Goal: Information Seeking & Learning: Learn about a topic

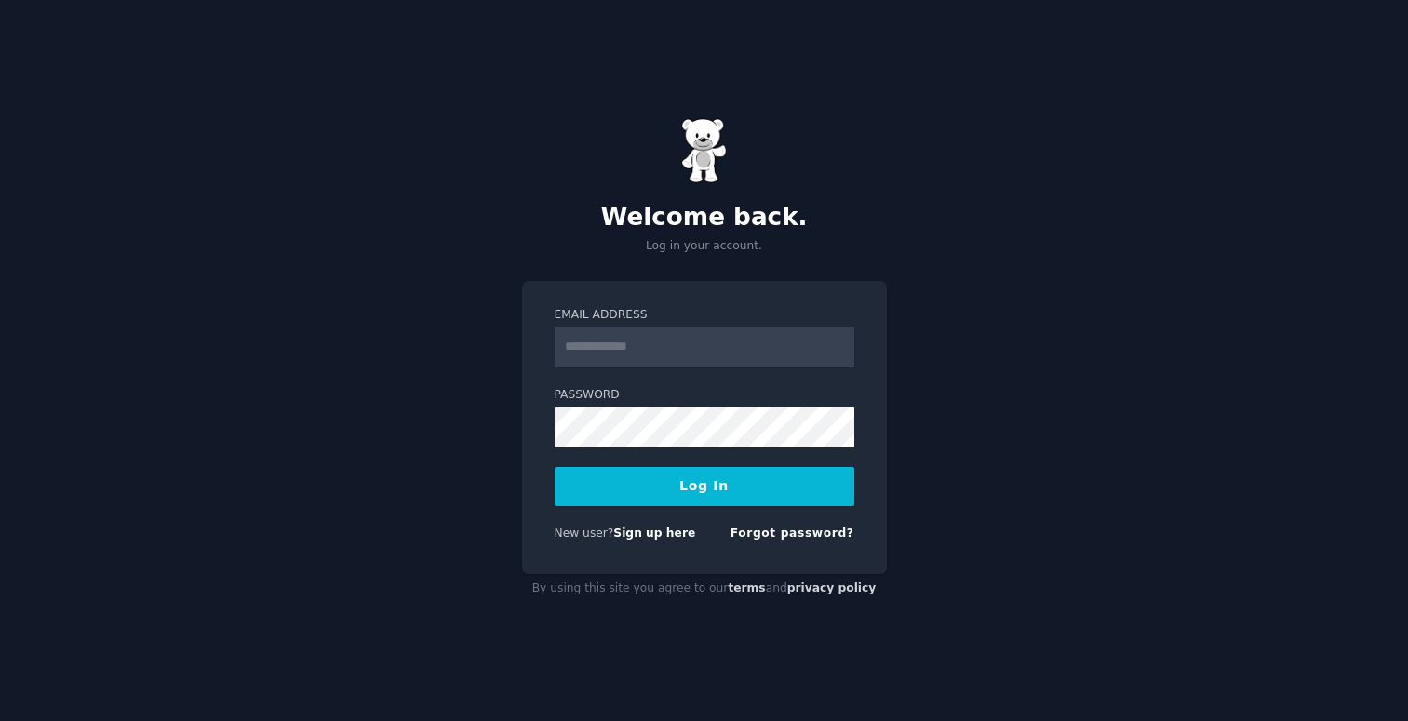
type input "**********"
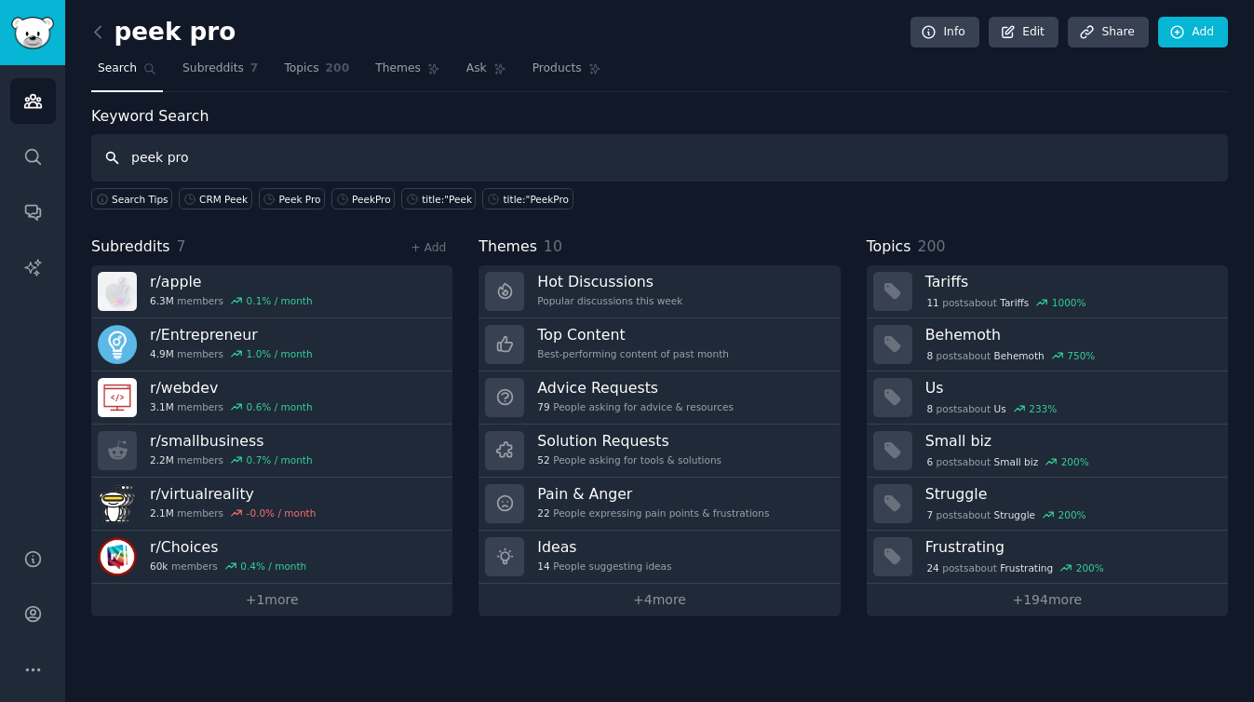
type input "peek pro"
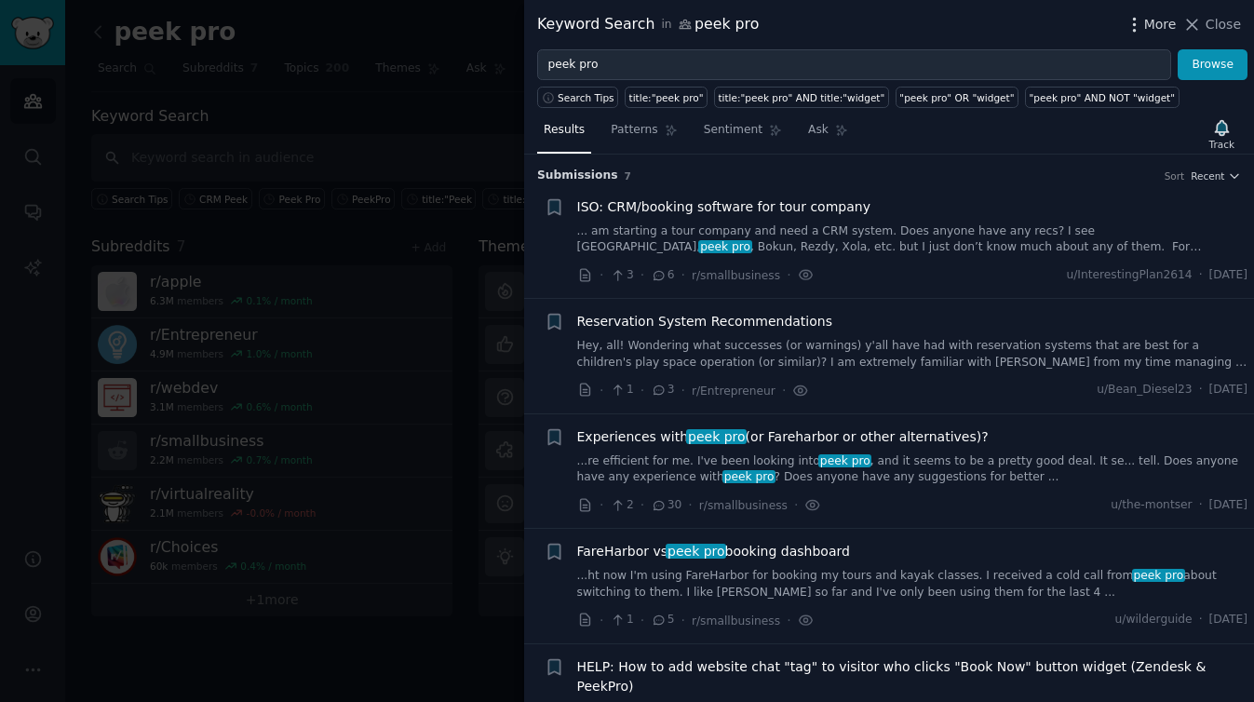
click at [1161, 27] on span "More" at bounding box center [1160, 25] width 33 height 20
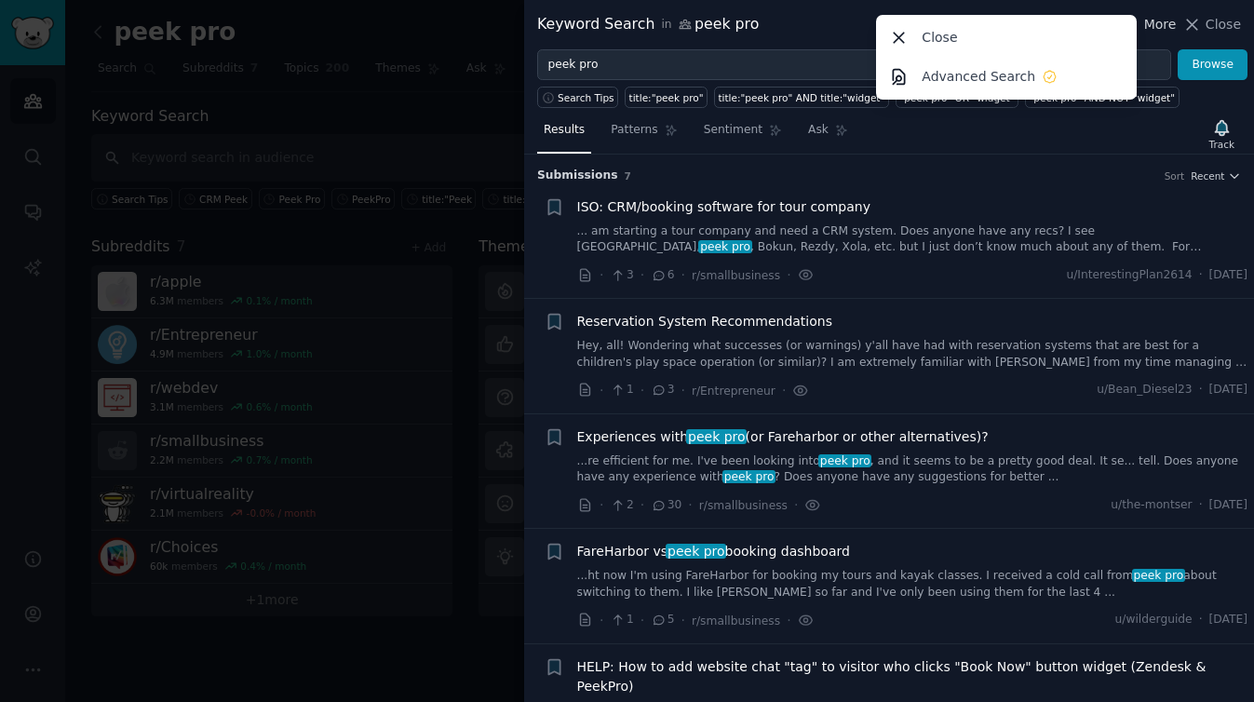
click at [1161, 27] on span "More" at bounding box center [1160, 25] width 33 height 20
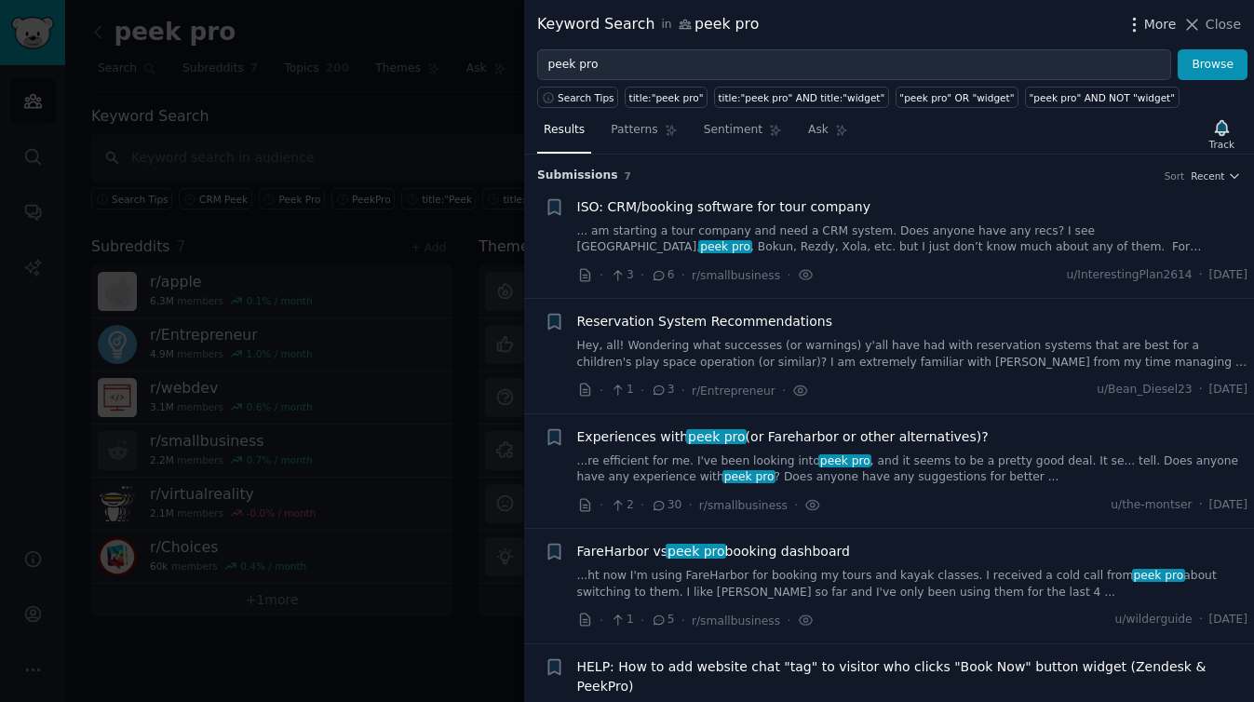
click at [1161, 27] on span "More" at bounding box center [1160, 25] width 33 height 20
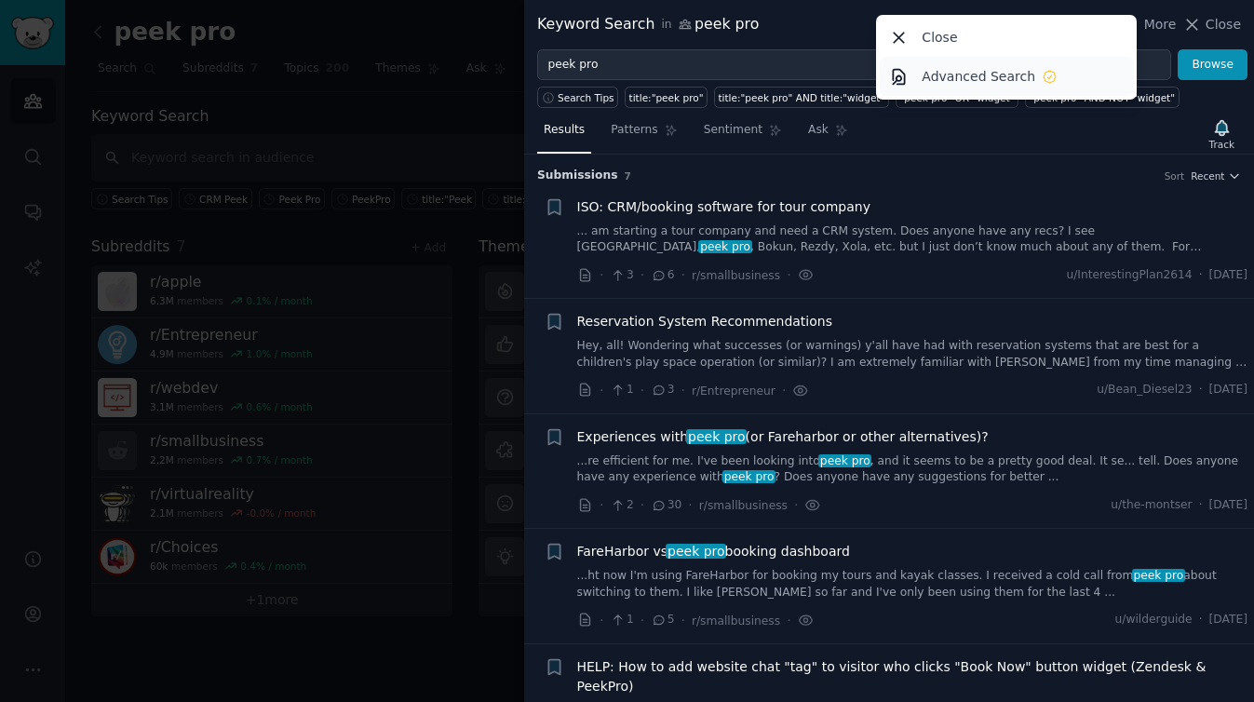
click at [1069, 70] on link "Advanced Search" at bounding box center [1006, 76] width 254 height 39
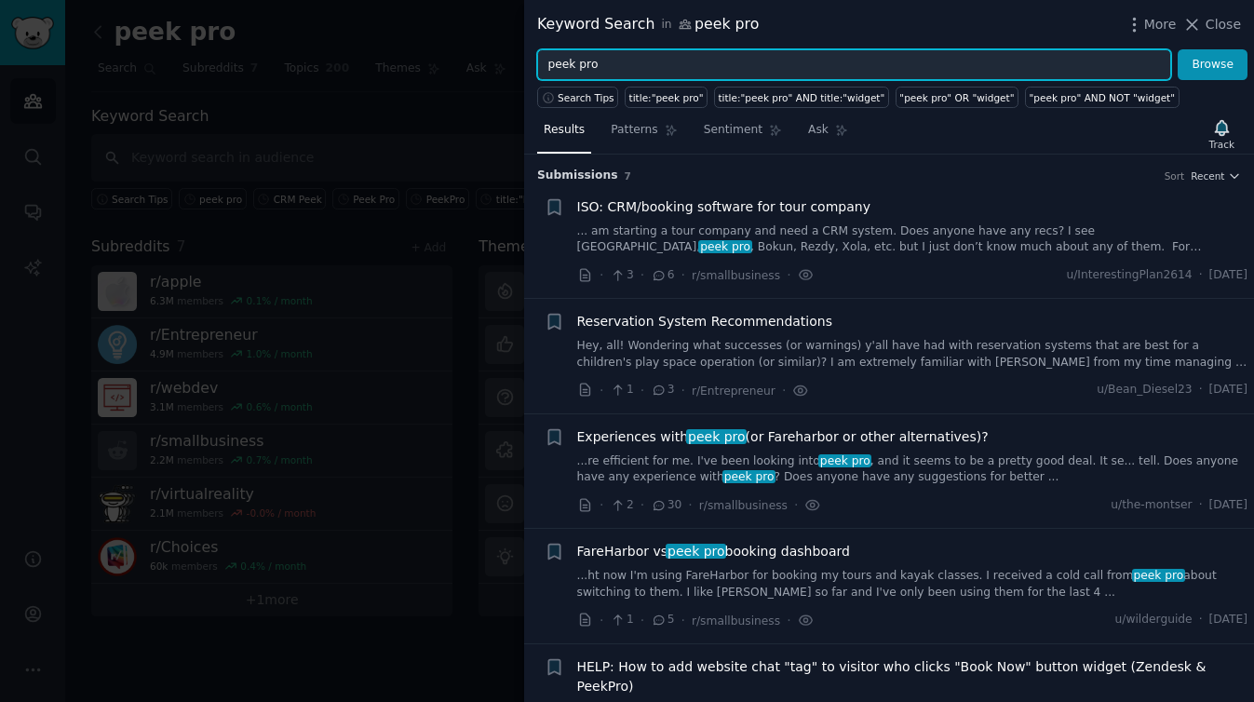
click at [541, 65] on input "peek pro" at bounding box center [854, 65] width 634 height 32
click at [1177, 49] on button "Browse" at bounding box center [1212, 65] width 70 height 32
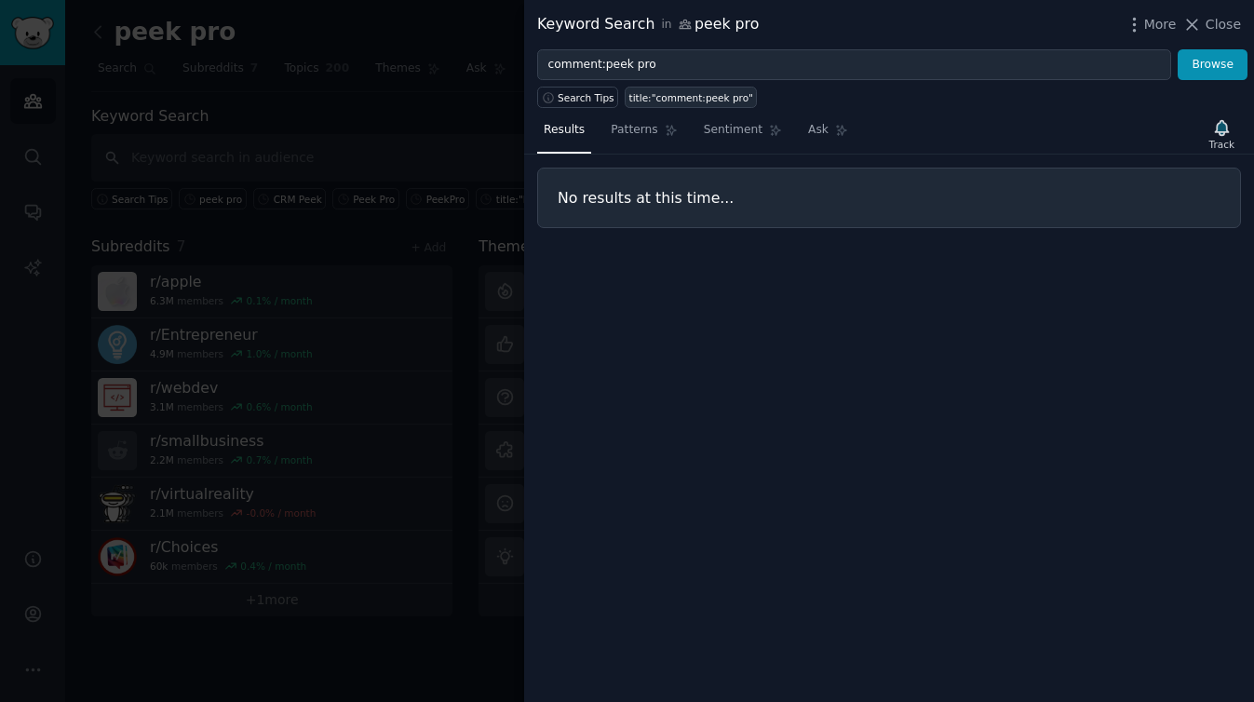
click at [704, 104] on link "title:"comment:peek pro"" at bounding box center [690, 97] width 132 height 21
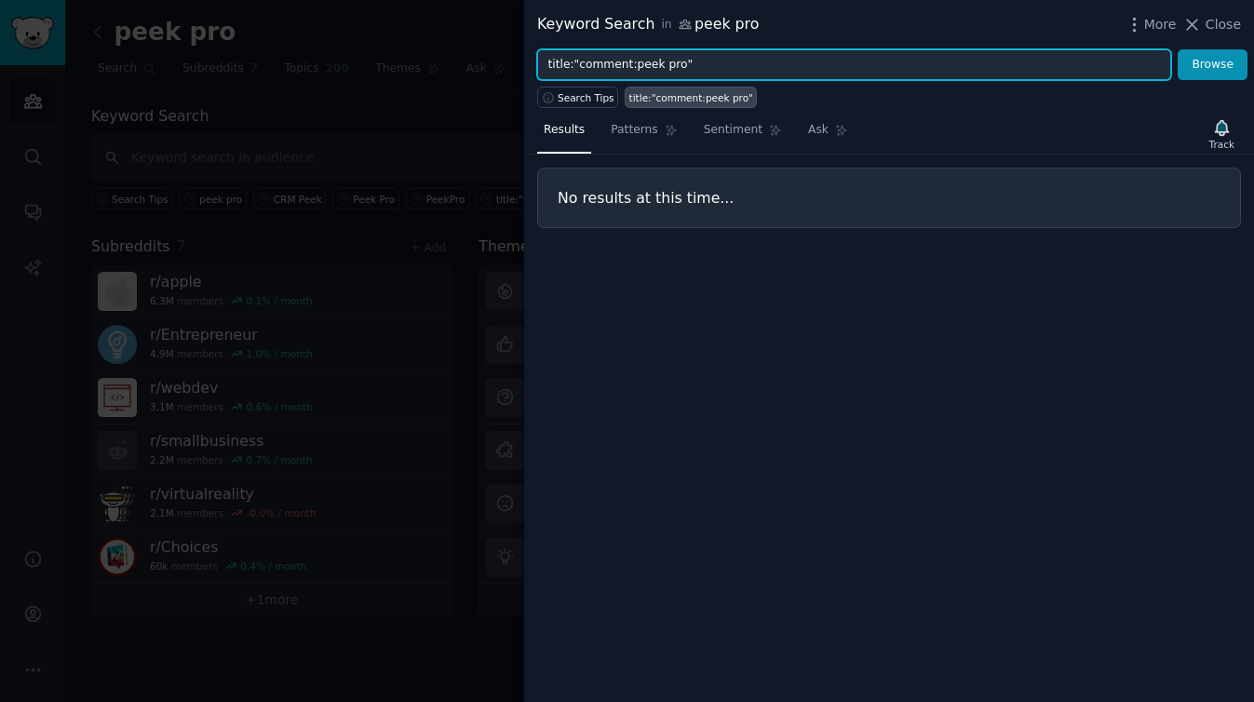
drag, startPoint x: 631, startPoint y: 64, endPoint x: 489, endPoint y: 56, distance: 141.7
click at [489, 56] on div "Keyword Search in peek pro More Close title:"comment:peek pro" Browse Search Ti…" at bounding box center [627, 351] width 1254 height 702
click at [671, 74] on input "peek pro"" at bounding box center [854, 65] width 634 height 32
type input "peek pro"
click at [1177, 49] on button "Browse" at bounding box center [1212, 65] width 70 height 32
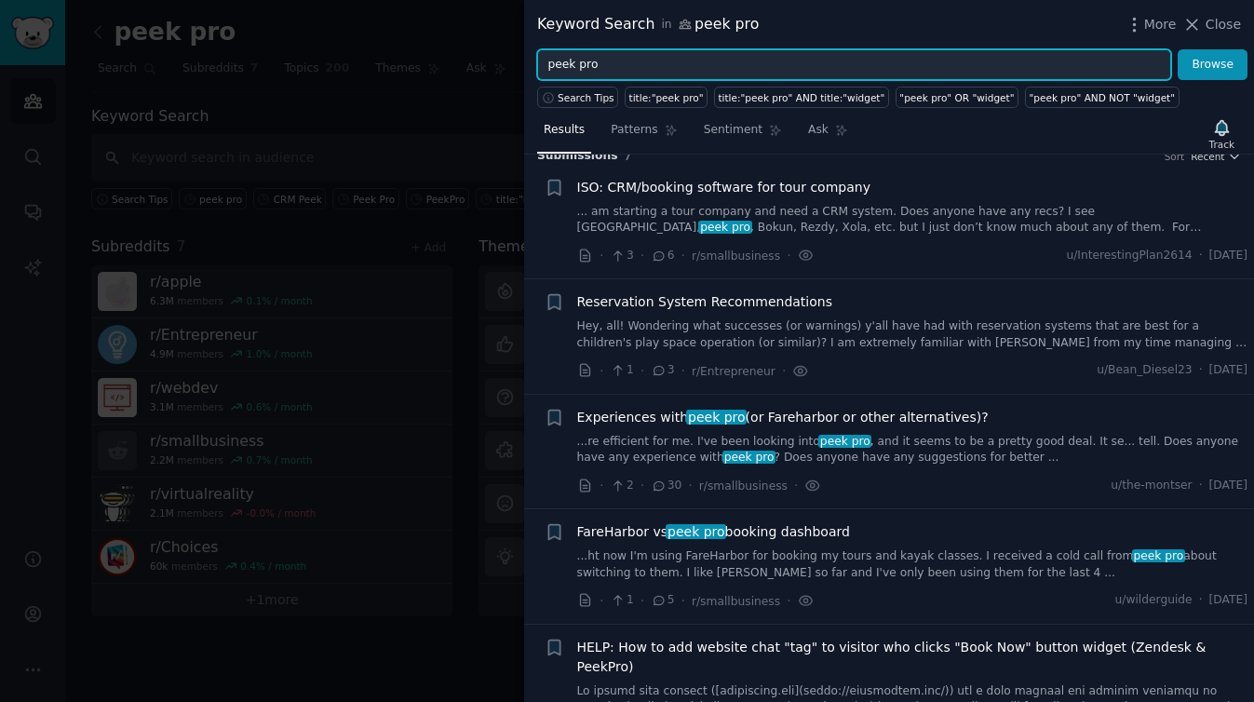
scroll to position [22, 0]
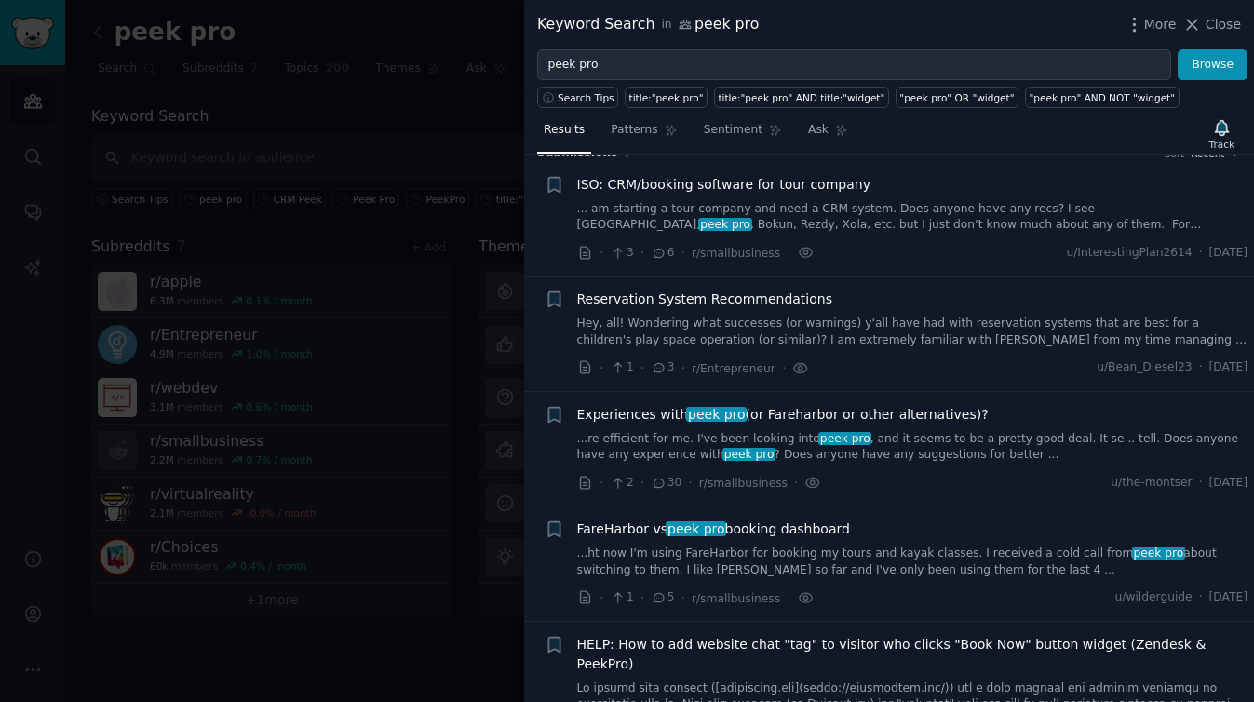
click at [957, 208] on link "... am starting a tour company and need a CRM system. Does anyone have any recs…" at bounding box center [912, 217] width 671 height 33
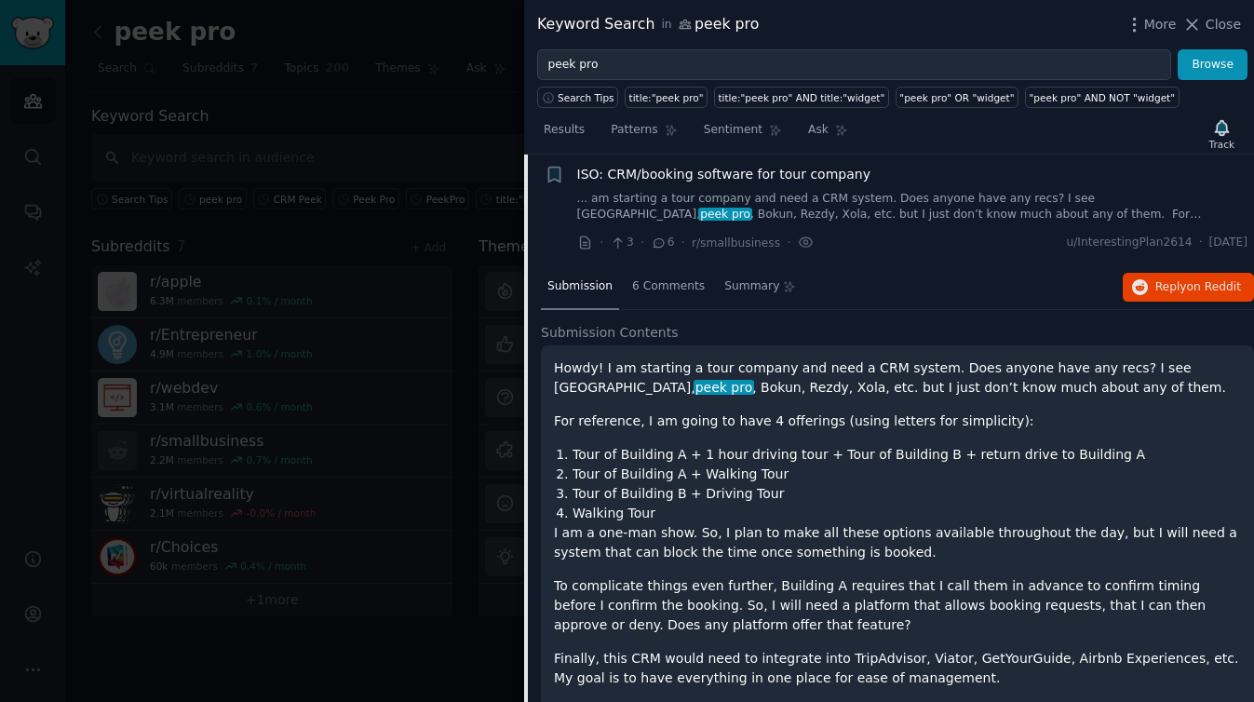
scroll to position [33, 0]
click at [680, 281] on span "6 Comments" at bounding box center [668, 286] width 73 height 17
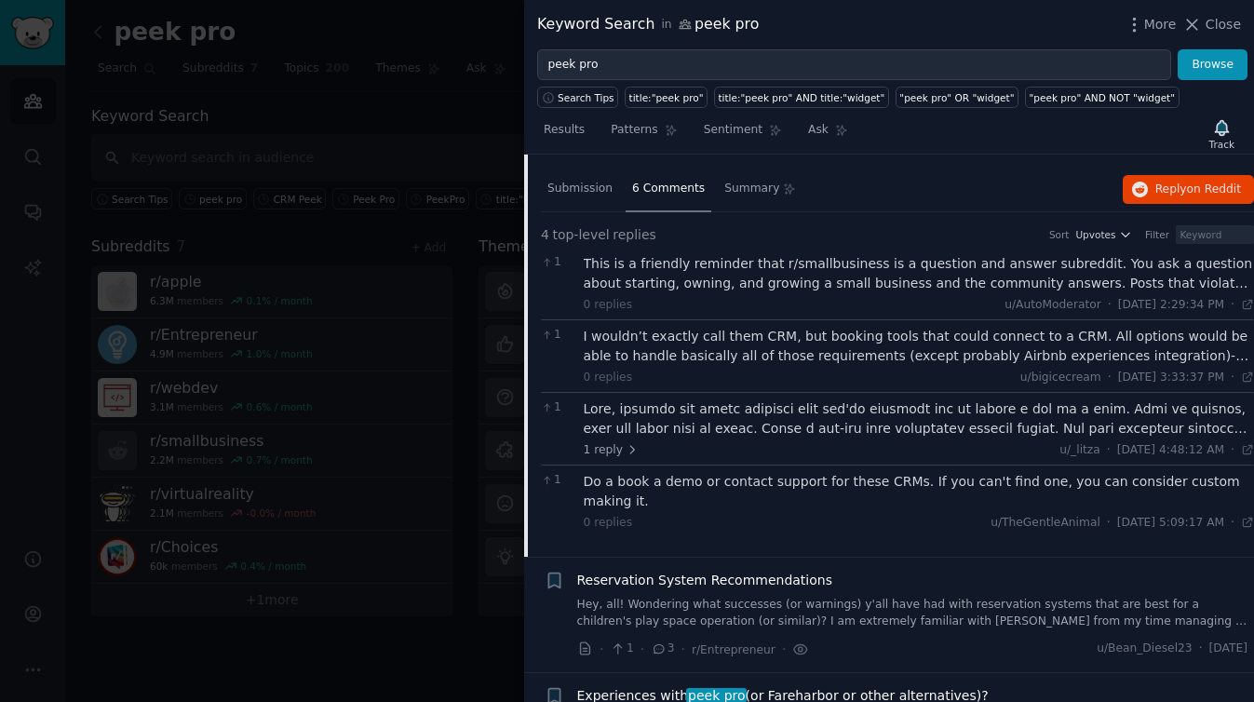
scroll to position [0, 0]
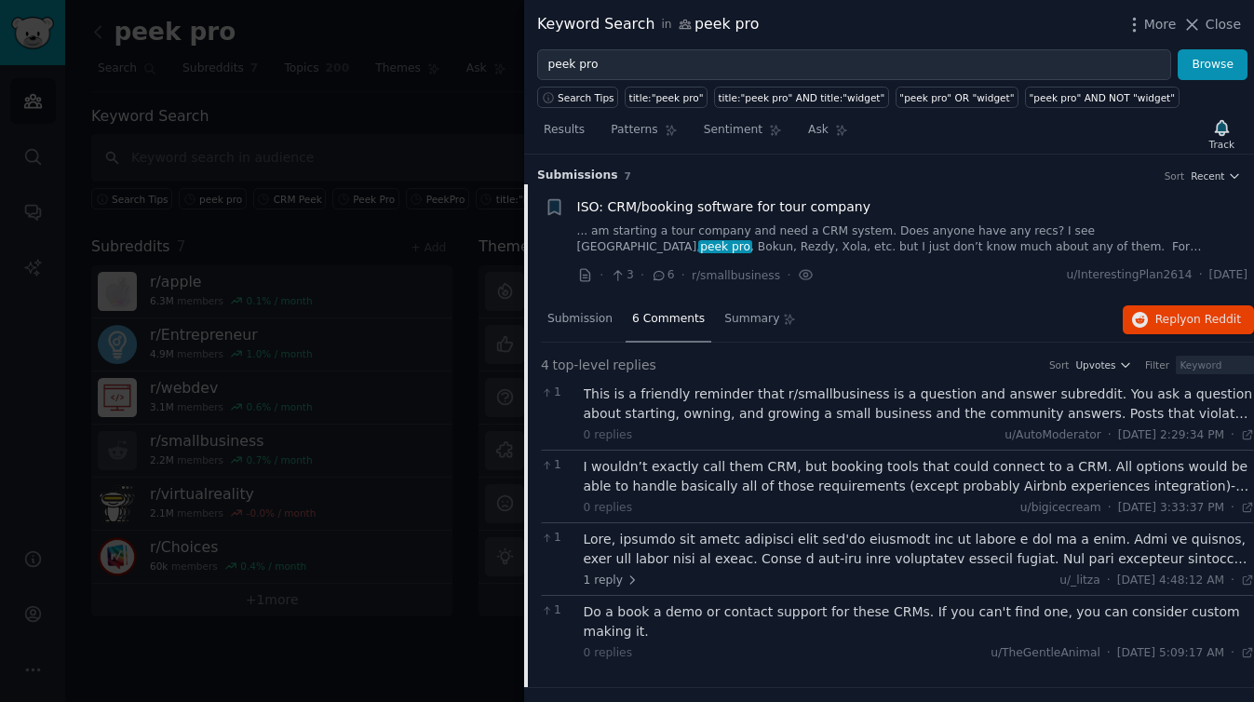
click at [438, 52] on div at bounding box center [627, 351] width 1254 height 702
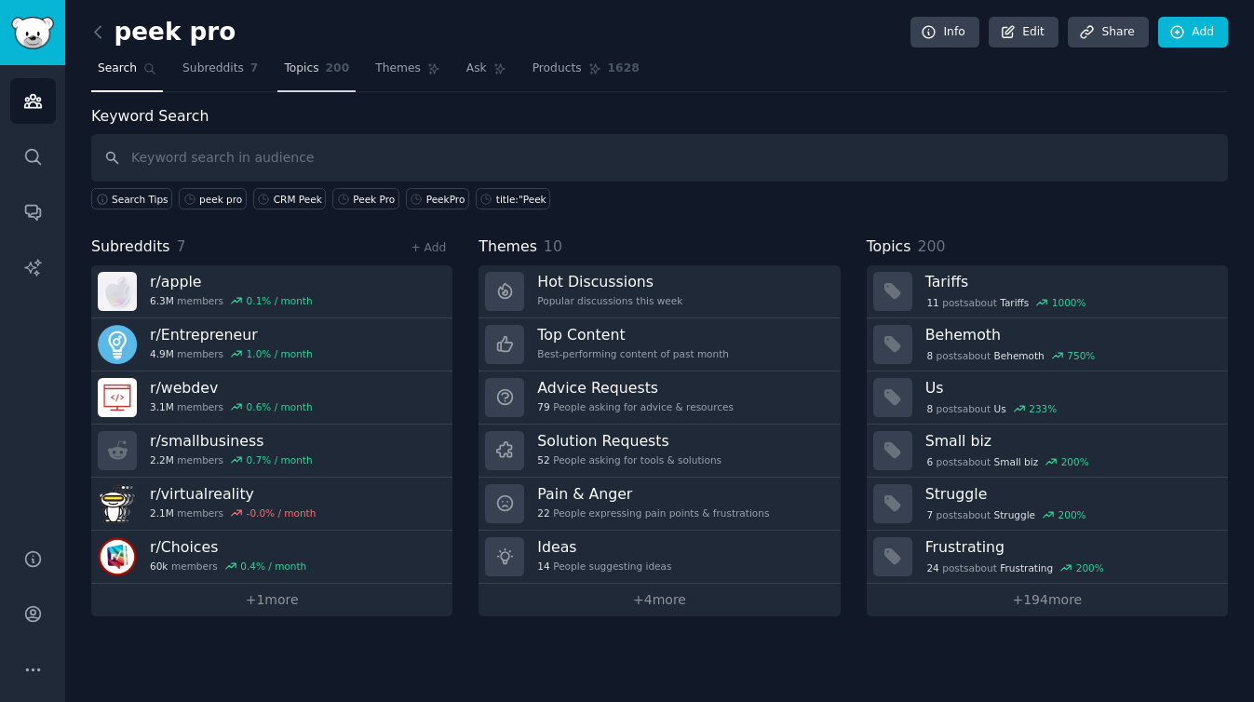
click at [305, 74] on span "Topics" at bounding box center [301, 68] width 34 height 17
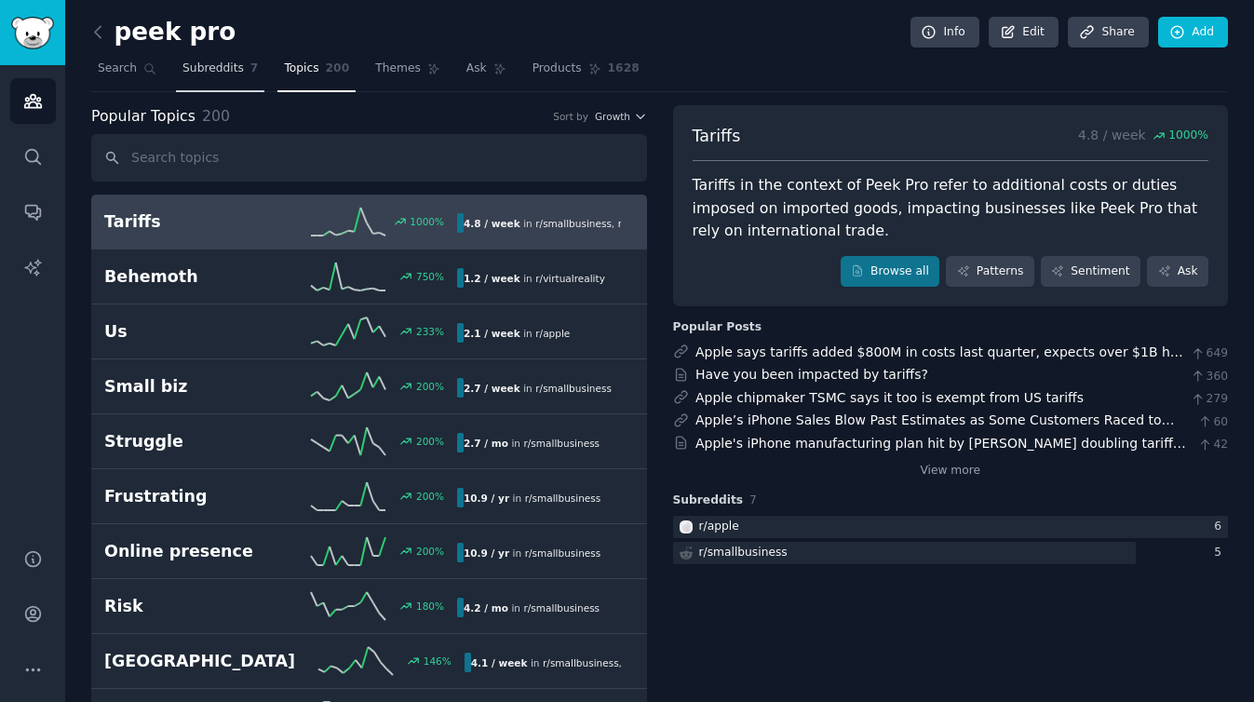
click at [198, 73] on span "Subreddits" at bounding box center [212, 68] width 61 height 17
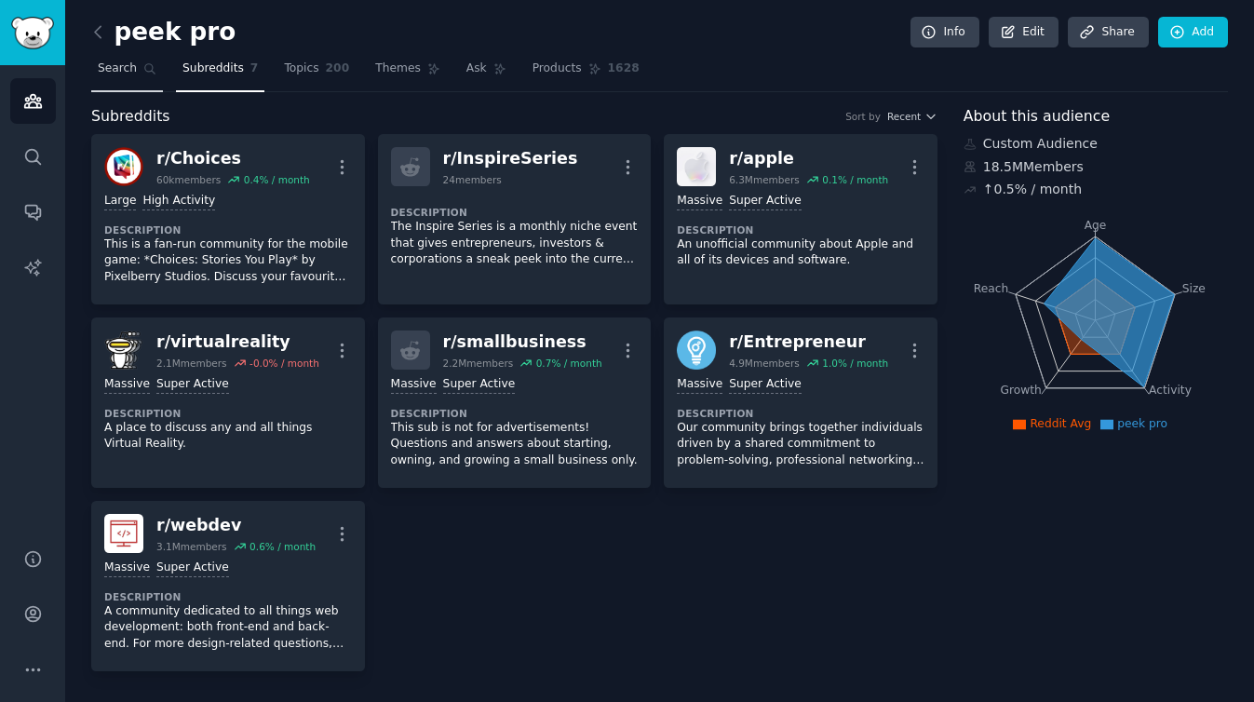
click at [126, 69] on span "Search" at bounding box center [117, 68] width 39 height 17
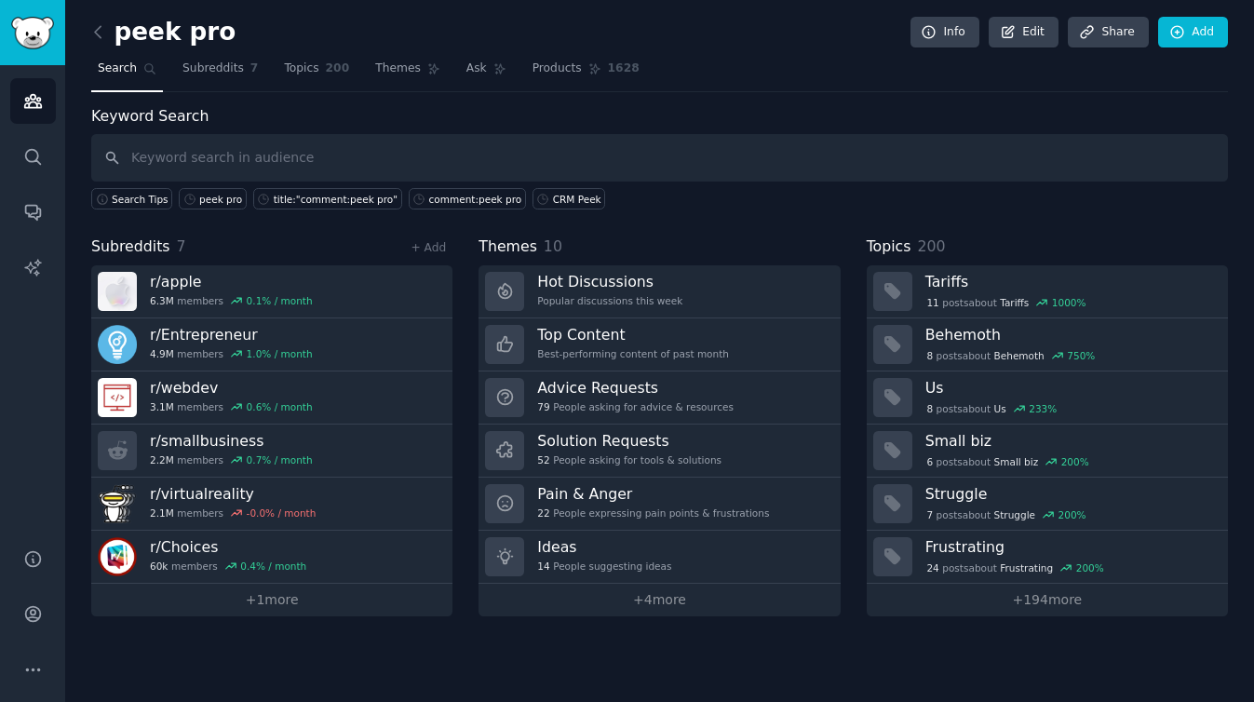
click at [745, 111] on div "Keyword Search Search Tips peek pro title:"comment:peek pro" comment:peek pro C…" at bounding box center [659, 157] width 1136 height 105
